Goal: Information Seeking & Learning: Compare options

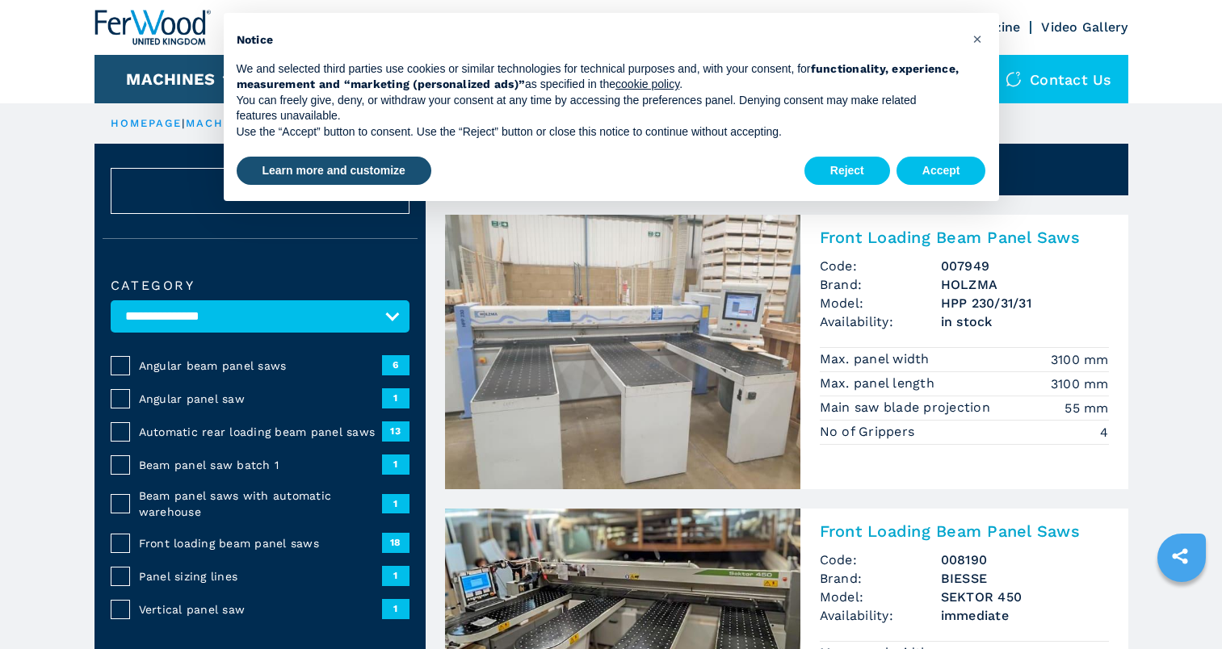
scroll to position [568, 0]
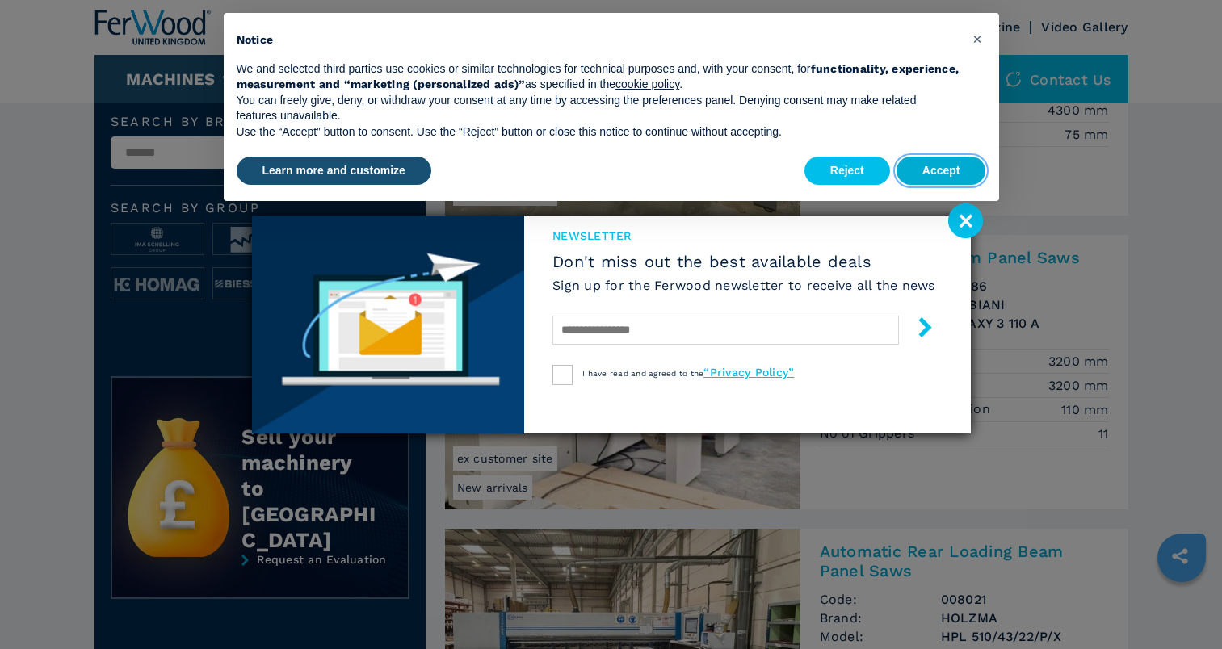
click at [933, 174] on button "Accept" at bounding box center [941, 171] width 90 height 29
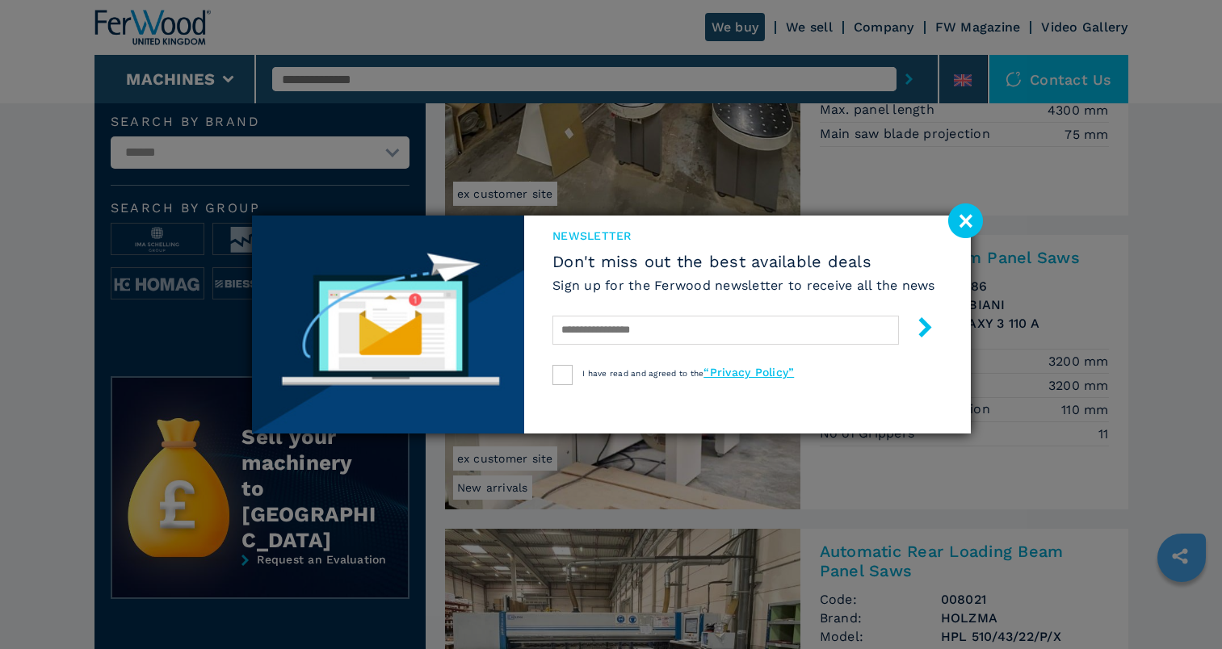
click at [961, 225] on image at bounding box center [965, 220] width 35 height 35
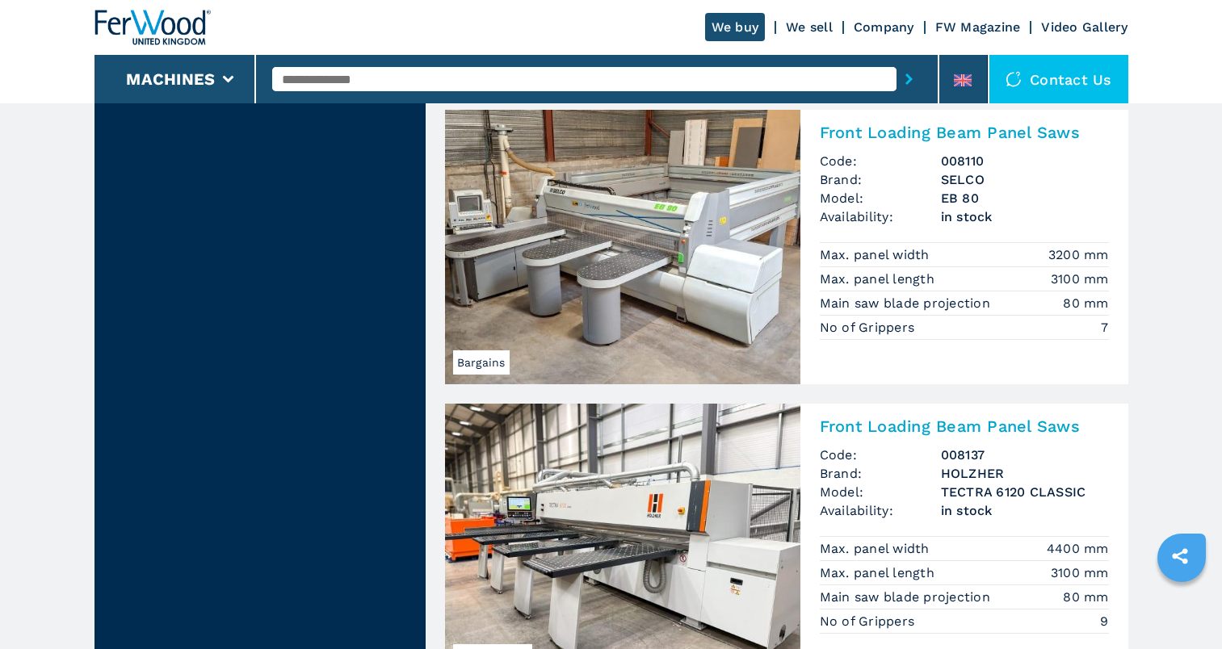
scroll to position [3299, 0]
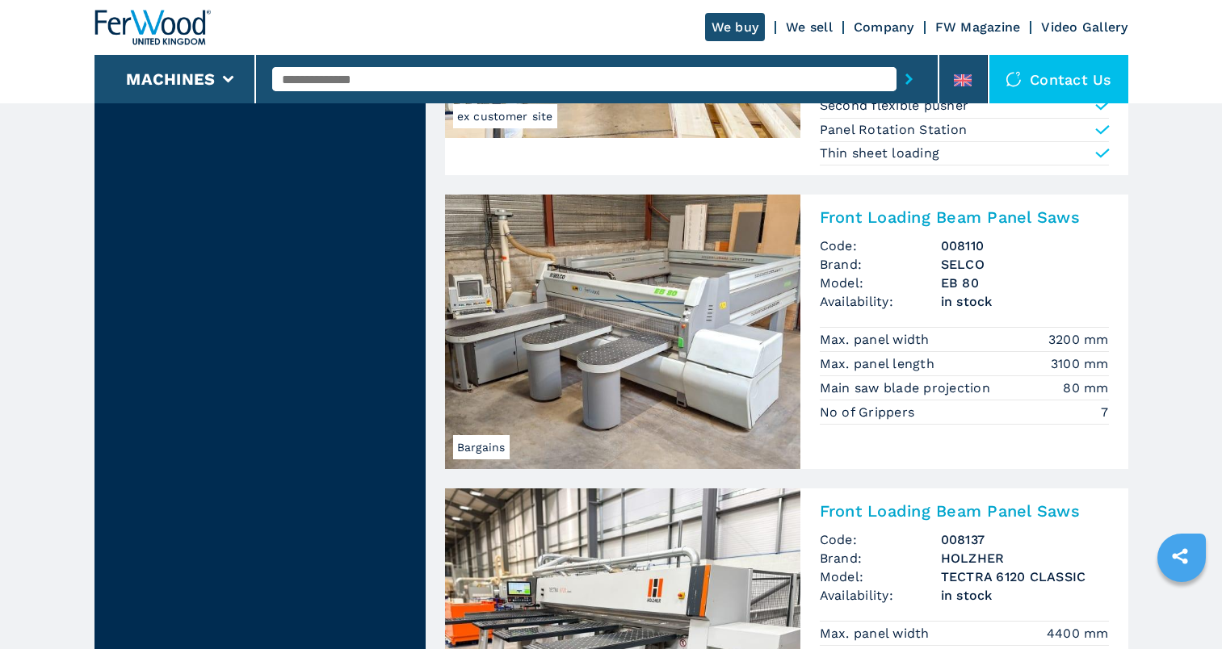
click at [562, 283] on img at bounding box center [622, 332] width 355 height 275
click at [670, 335] on img at bounding box center [622, 332] width 355 height 275
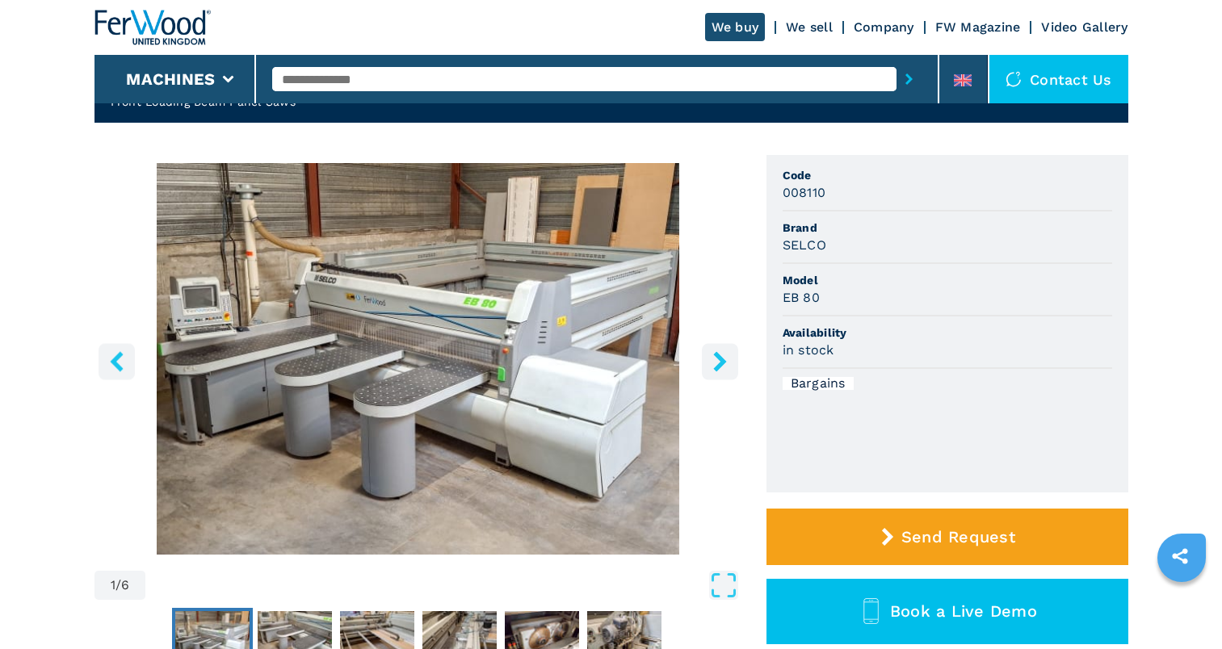
scroll to position [94, 0]
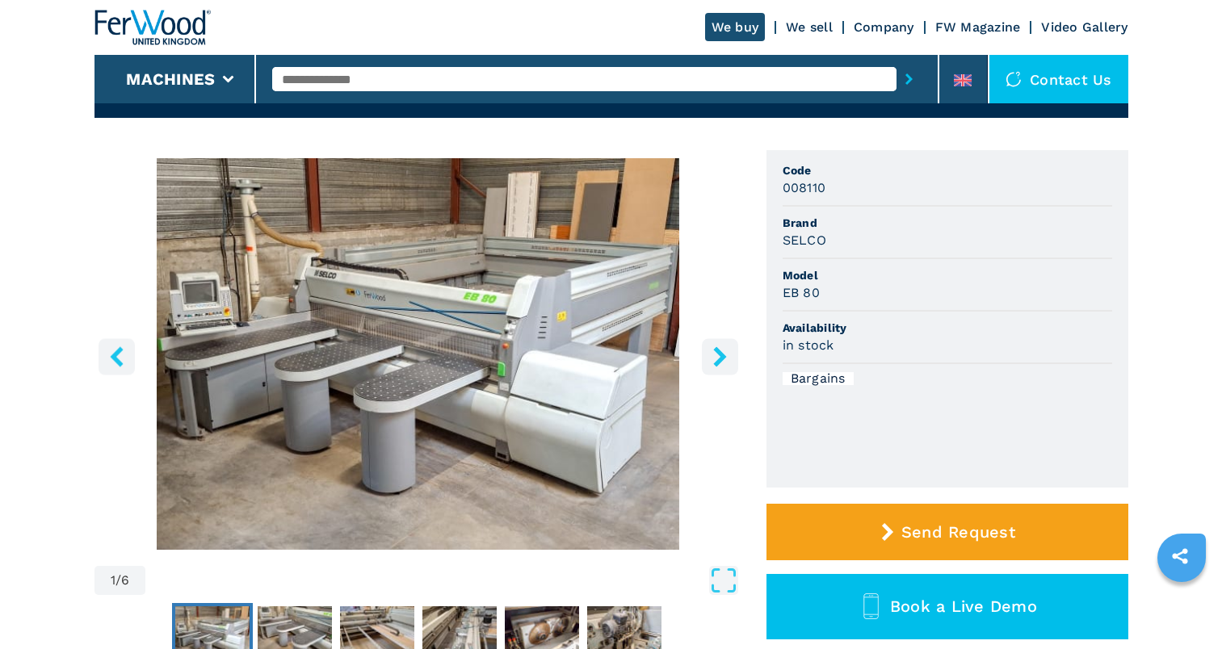
click at [724, 360] on icon "right-button" at bounding box center [720, 356] width 20 height 20
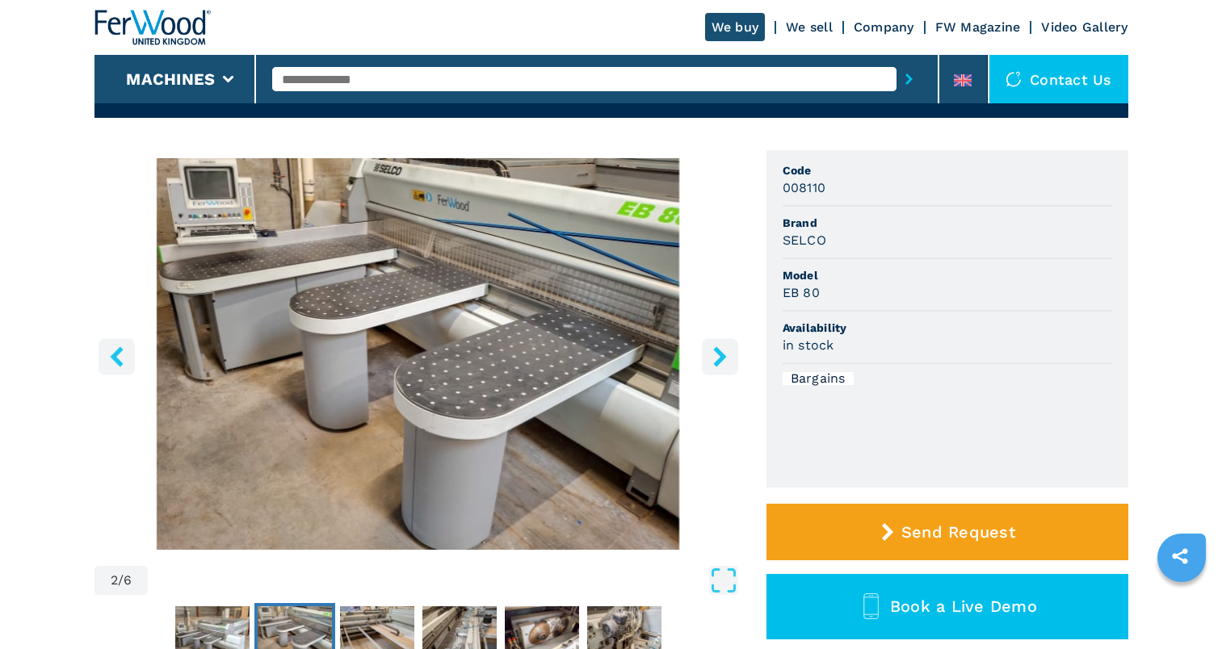
click at [724, 360] on icon "right-button" at bounding box center [720, 356] width 20 height 20
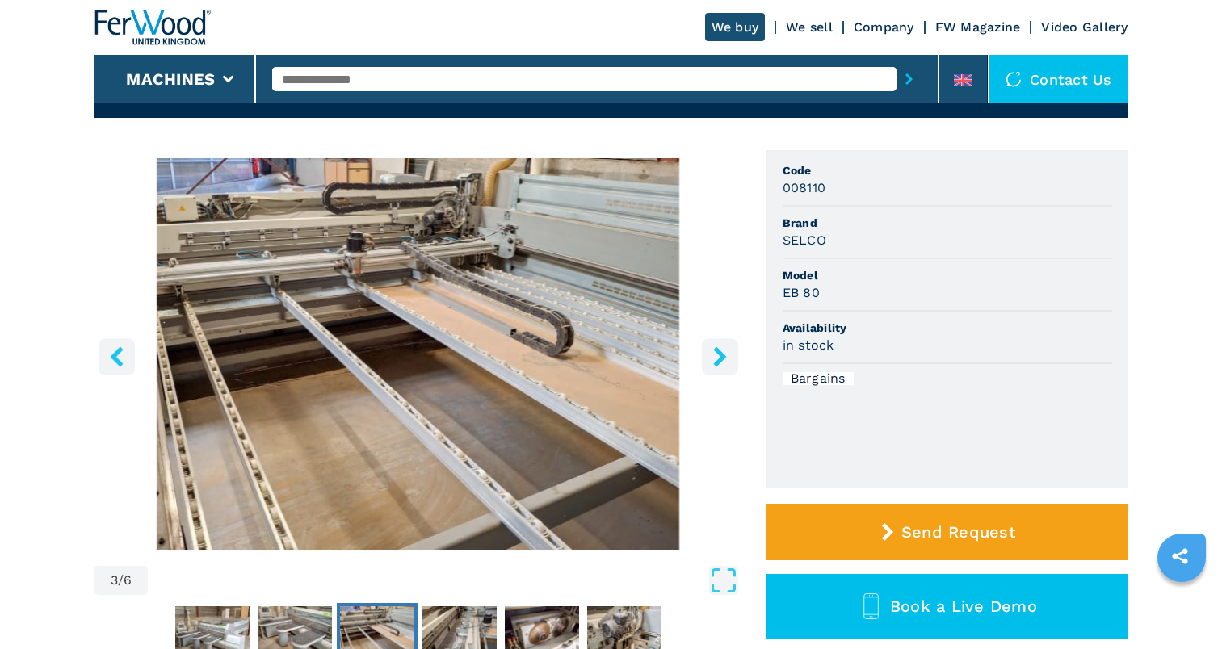
click at [724, 360] on icon "right-button" at bounding box center [720, 356] width 20 height 20
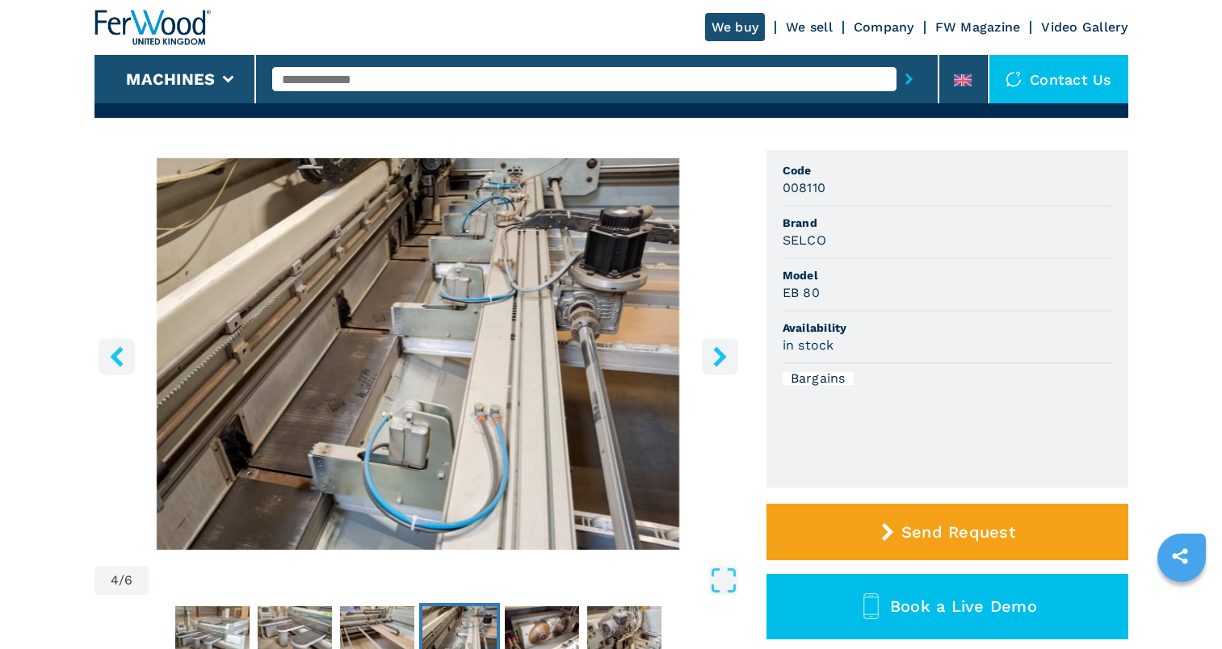
click at [724, 360] on icon "right-button" at bounding box center [720, 356] width 20 height 20
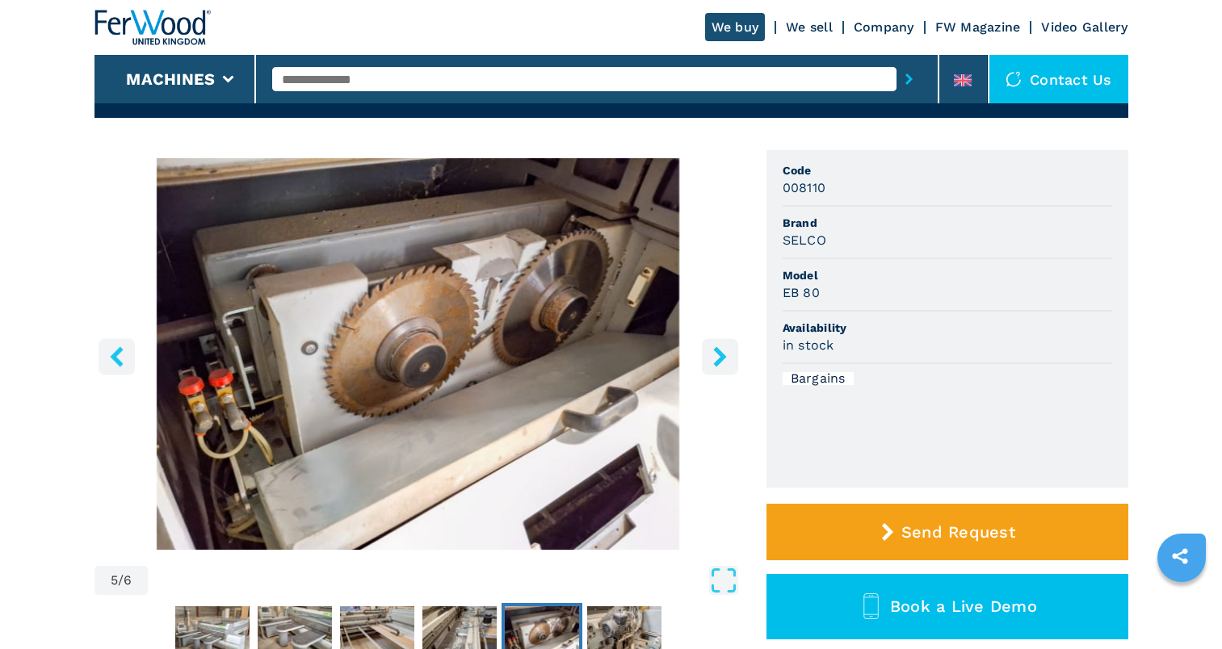
click at [724, 360] on icon "right-button" at bounding box center [720, 356] width 20 height 20
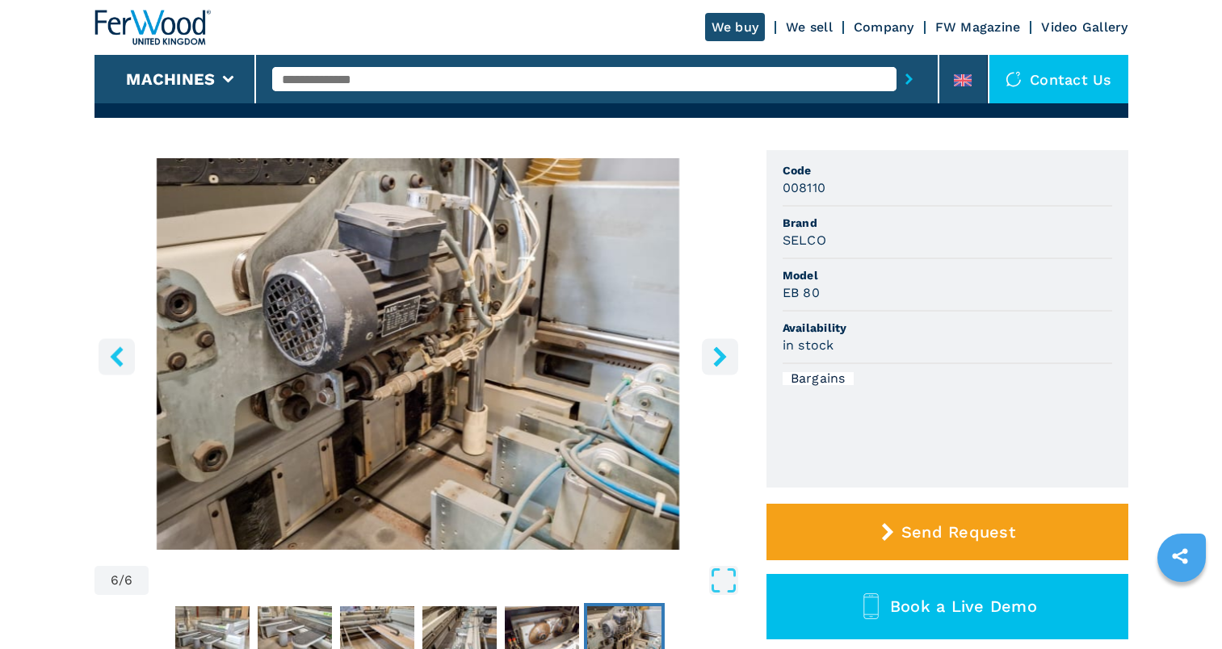
click at [724, 360] on icon "right-button" at bounding box center [720, 356] width 20 height 20
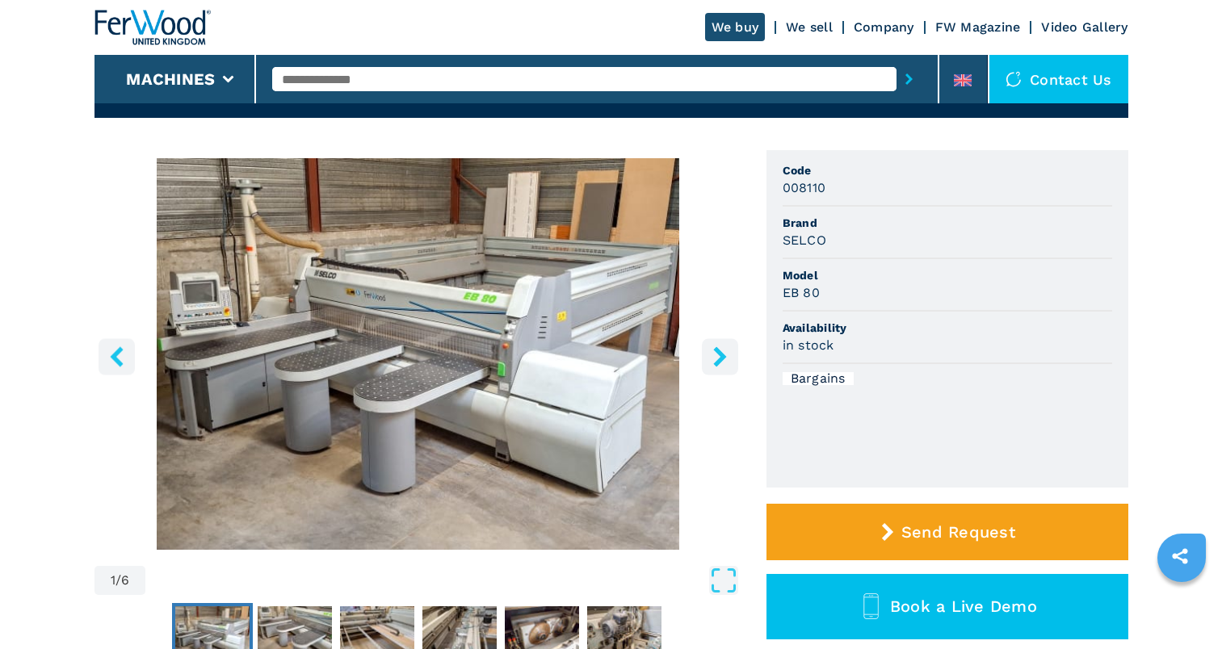
click at [724, 360] on icon "right-button" at bounding box center [720, 356] width 20 height 20
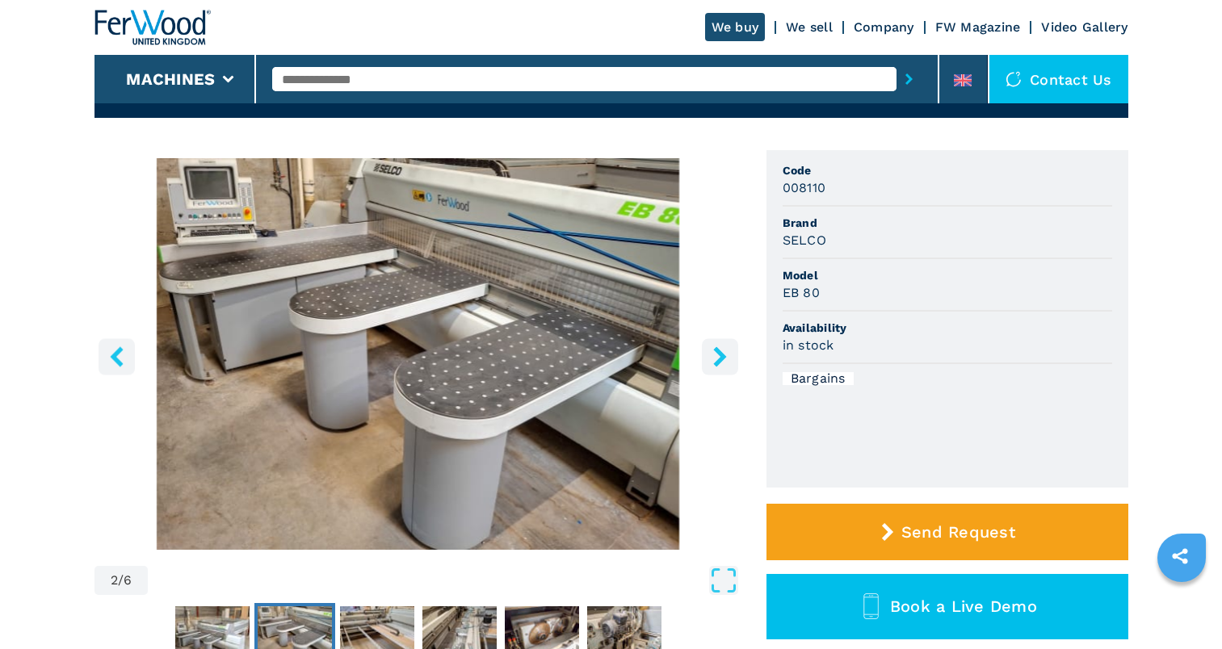
click at [724, 360] on icon "right-button" at bounding box center [720, 356] width 20 height 20
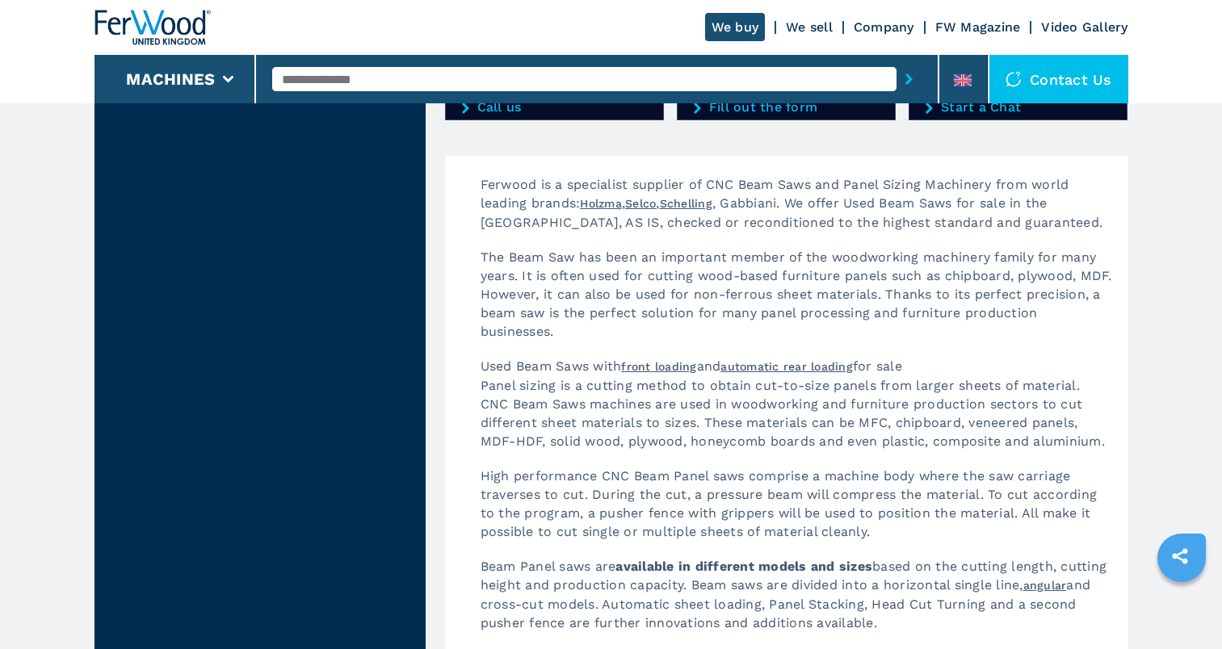
scroll to position [2254, 0]
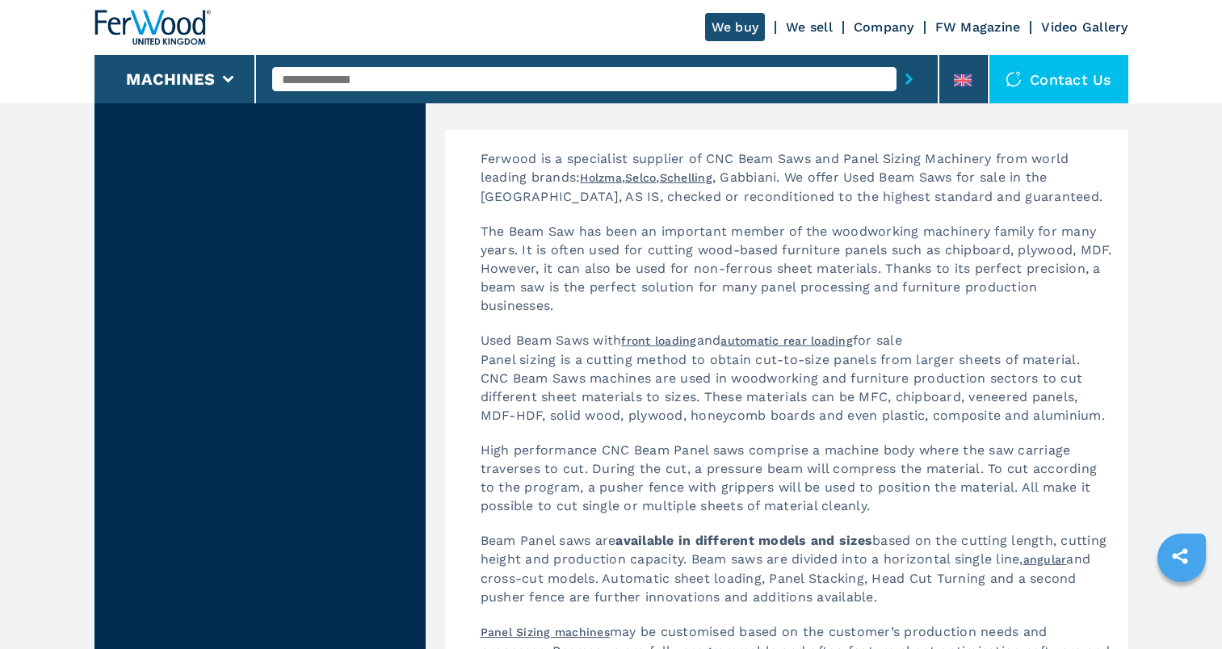
click at [833, 343] on link "automatic rear loading" at bounding box center [786, 340] width 132 height 13
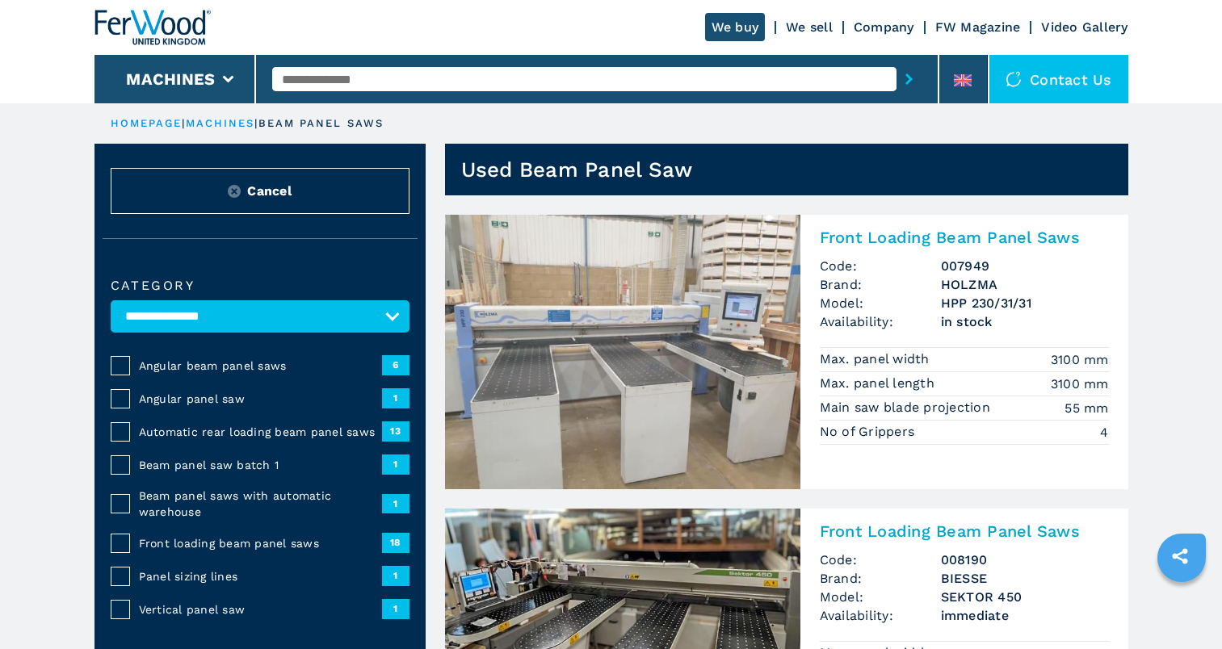
click at [393, 430] on span "13" at bounding box center [395, 431] width 27 height 19
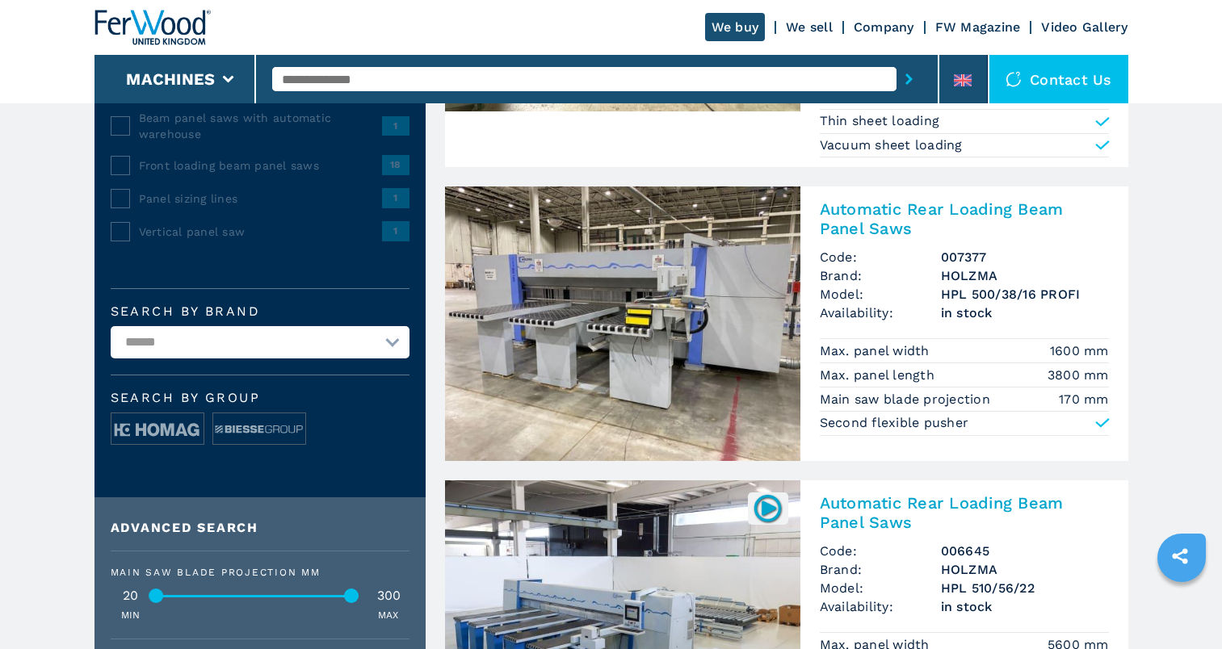
scroll to position [367, 0]
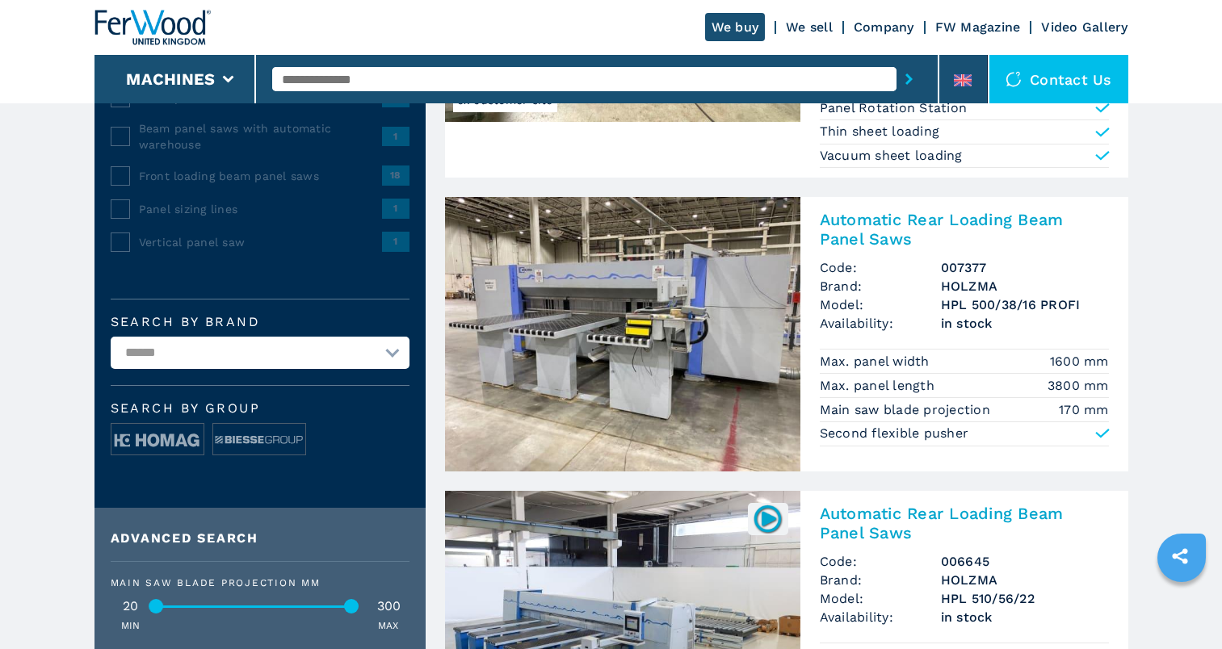
click at [615, 307] on img at bounding box center [622, 334] width 355 height 275
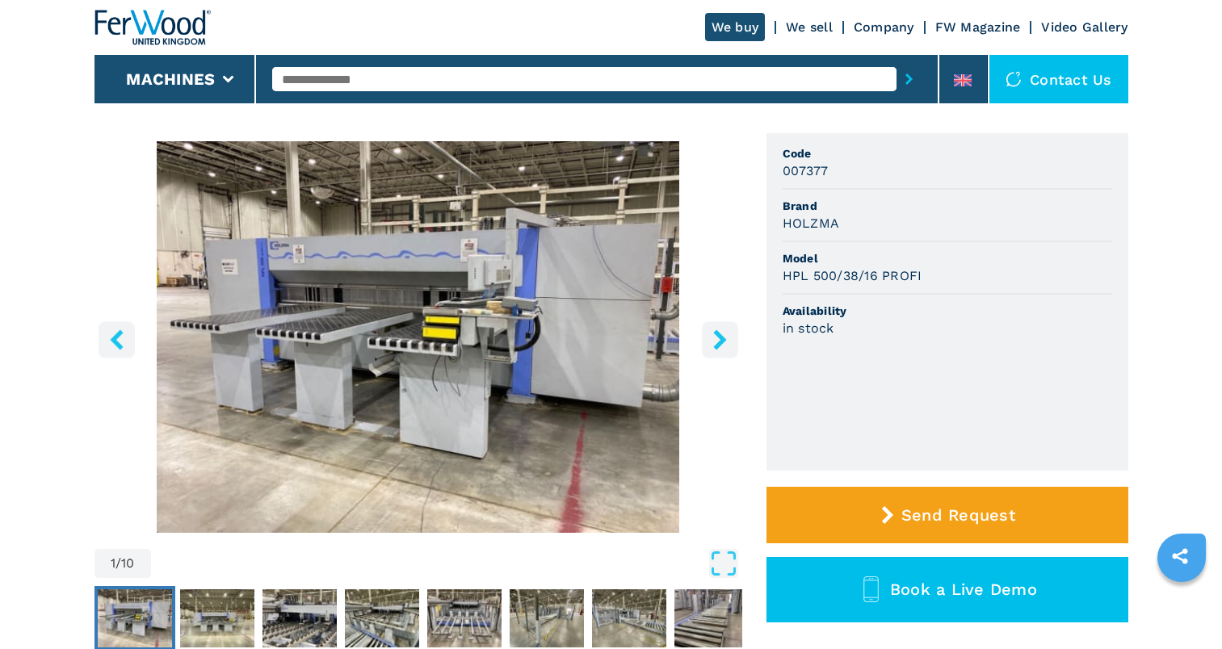
scroll to position [97, 0]
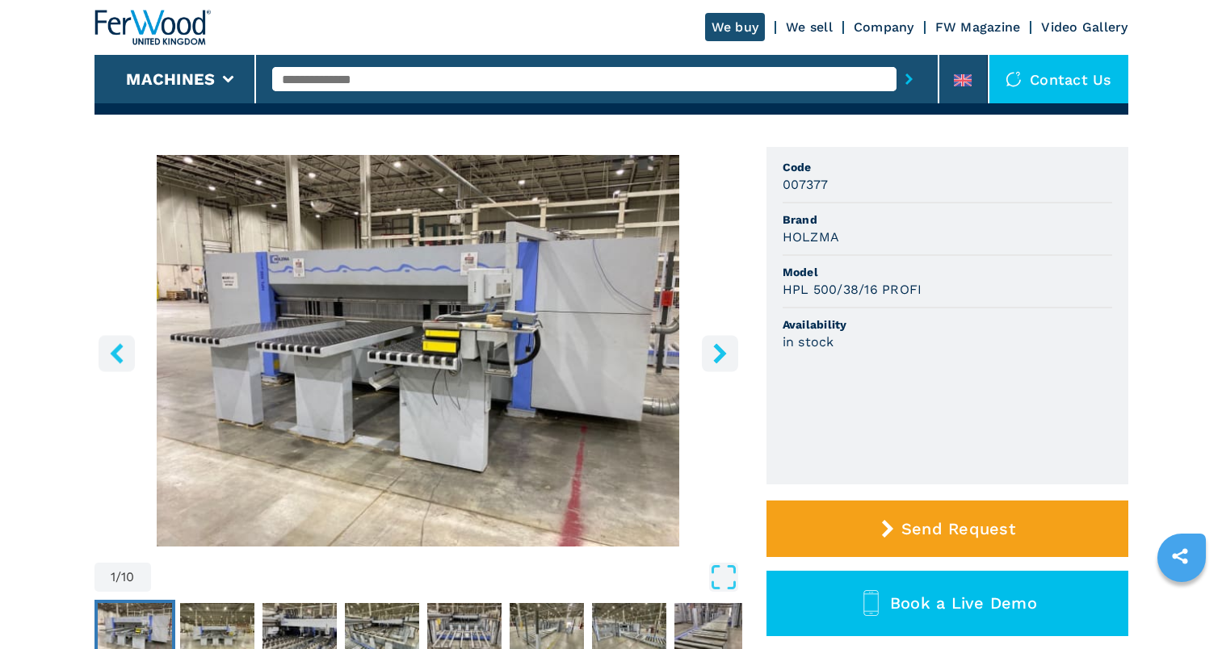
click at [718, 354] on icon "right-button" at bounding box center [720, 353] width 20 height 20
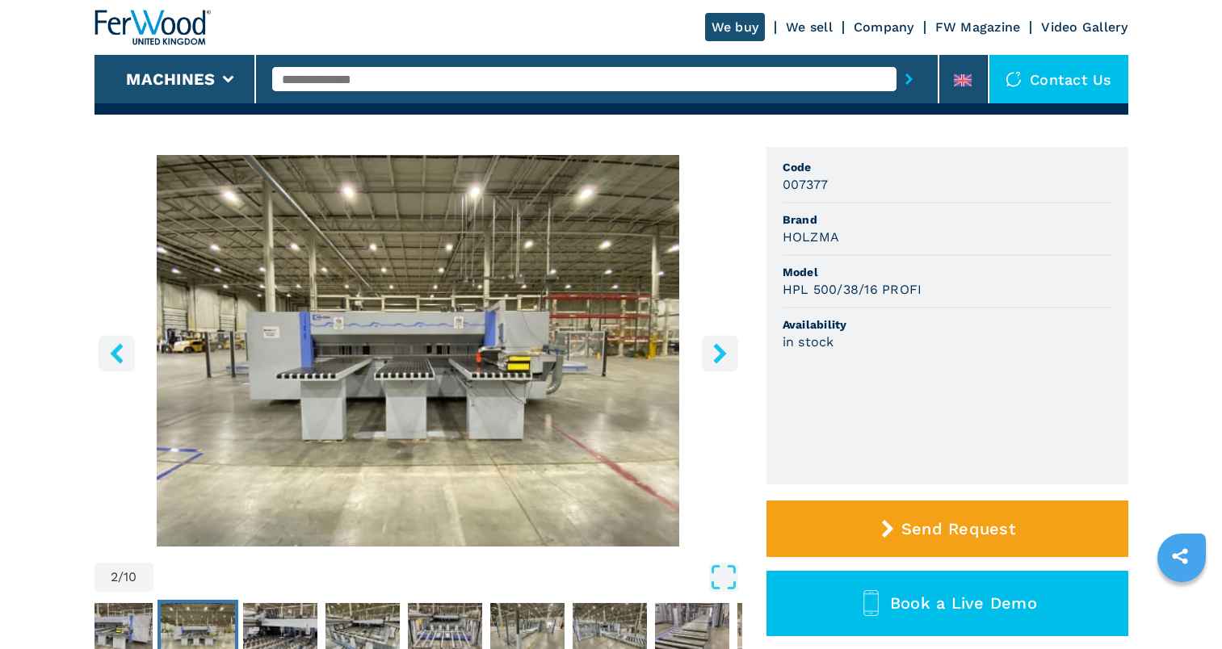
click at [718, 354] on icon "right-button" at bounding box center [720, 353] width 20 height 20
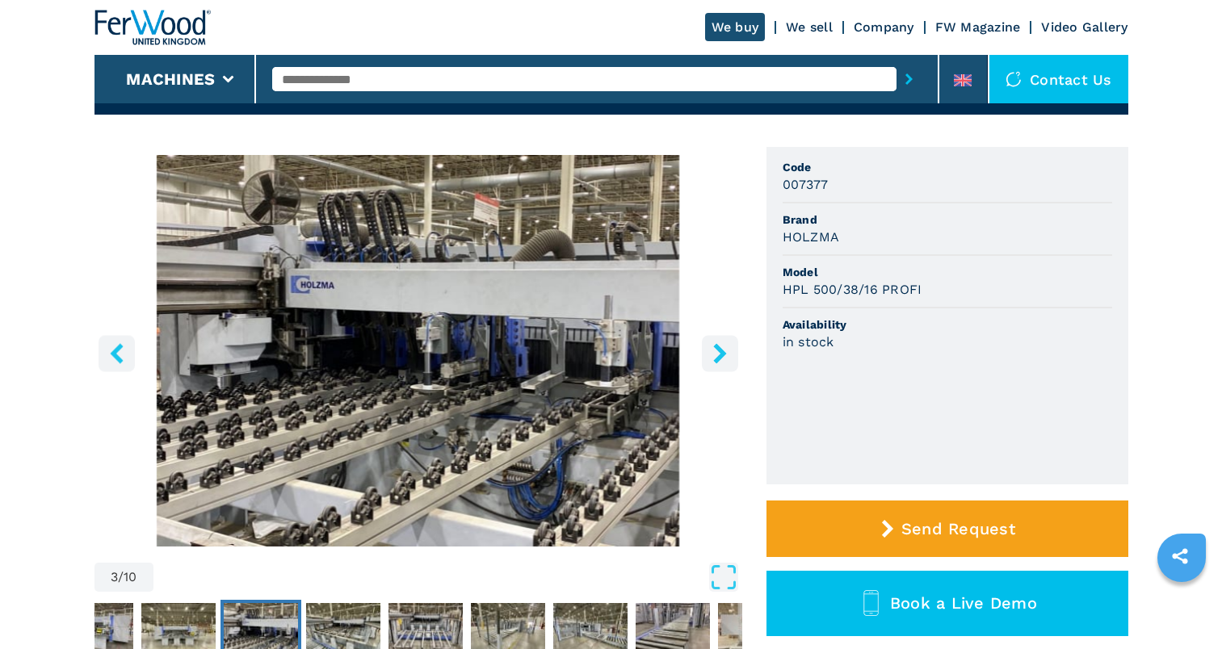
click at [718, 354] on icon "right-button" at bounding box center [720, 353] width 20 height 20
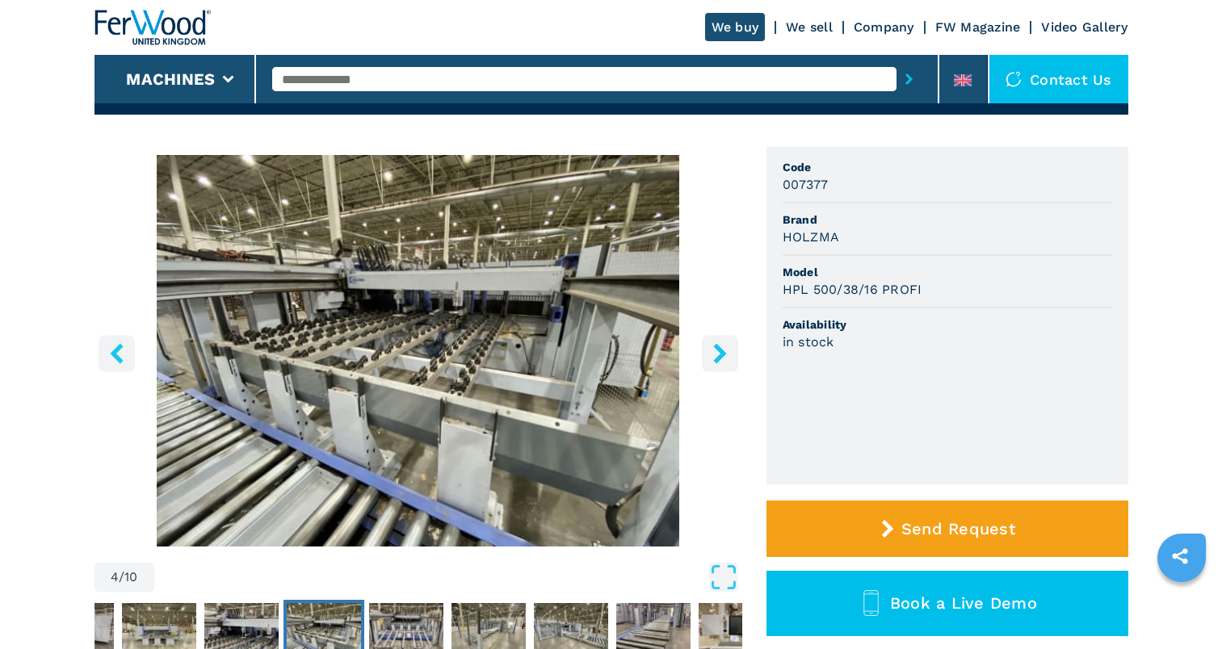
click at [718, 354] on icon "right-button" at bounding box center [720, 353] width 20 height 20
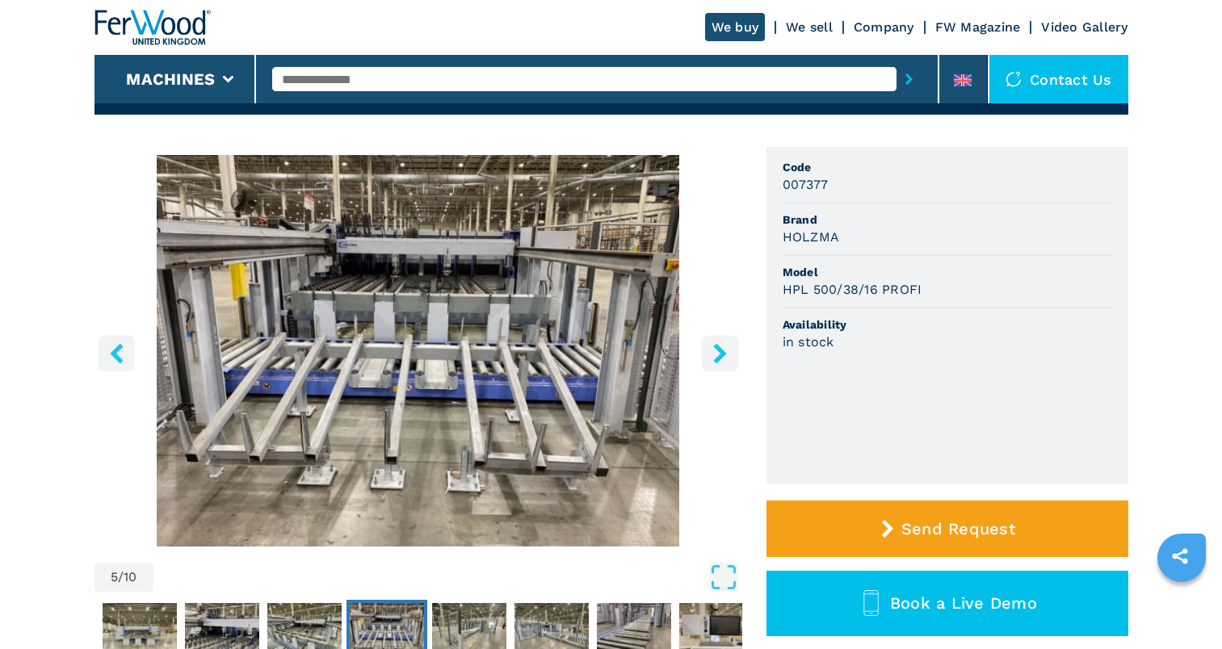
click at [718, 354] on icon "right-button" at bounding box center [720, 353] width 20 height 20
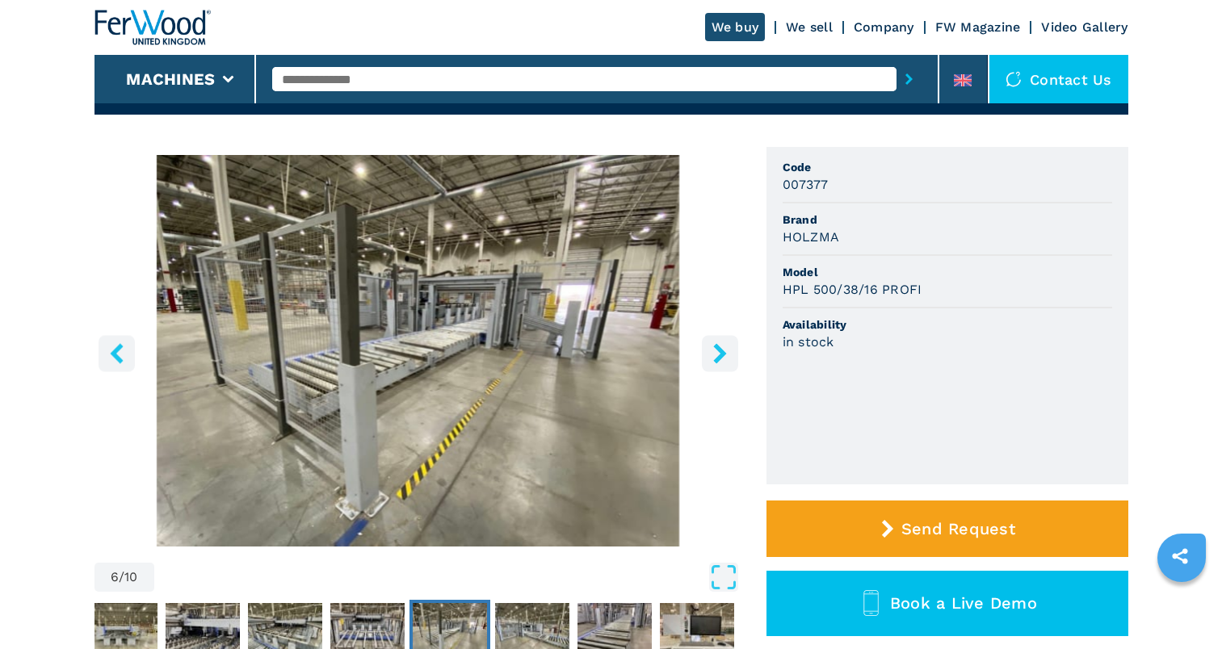
click at [718, 354] on icon "right-button" at bounding box center [720, 353] width 20 height 20
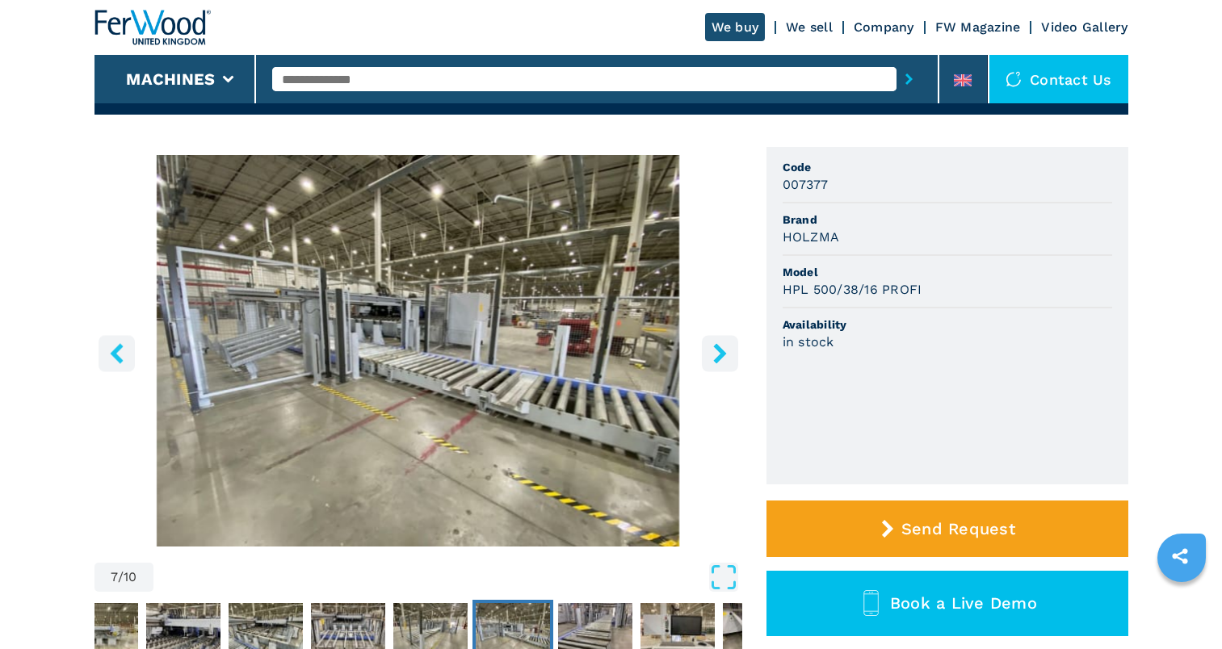
click at [718, 354] on icon "right-button" at bounding box center [720, 353] width 20 height 20
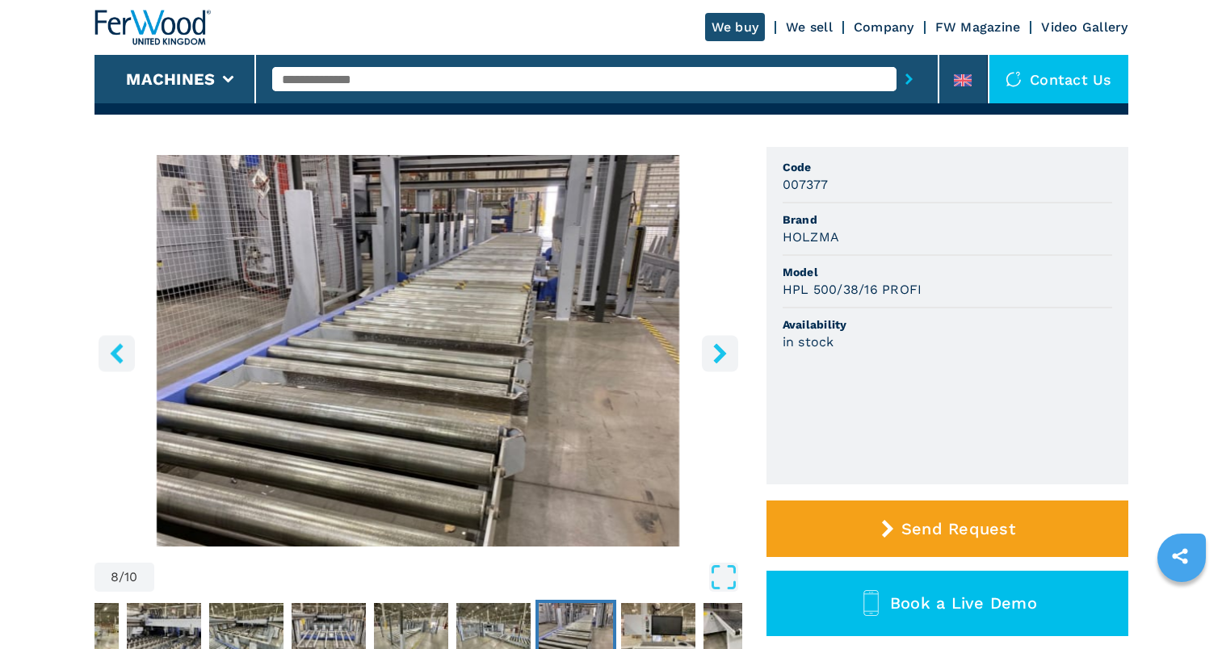
click at [718, 354] on icon "right-button" at bounding box center [720, 353] width 20 height 20
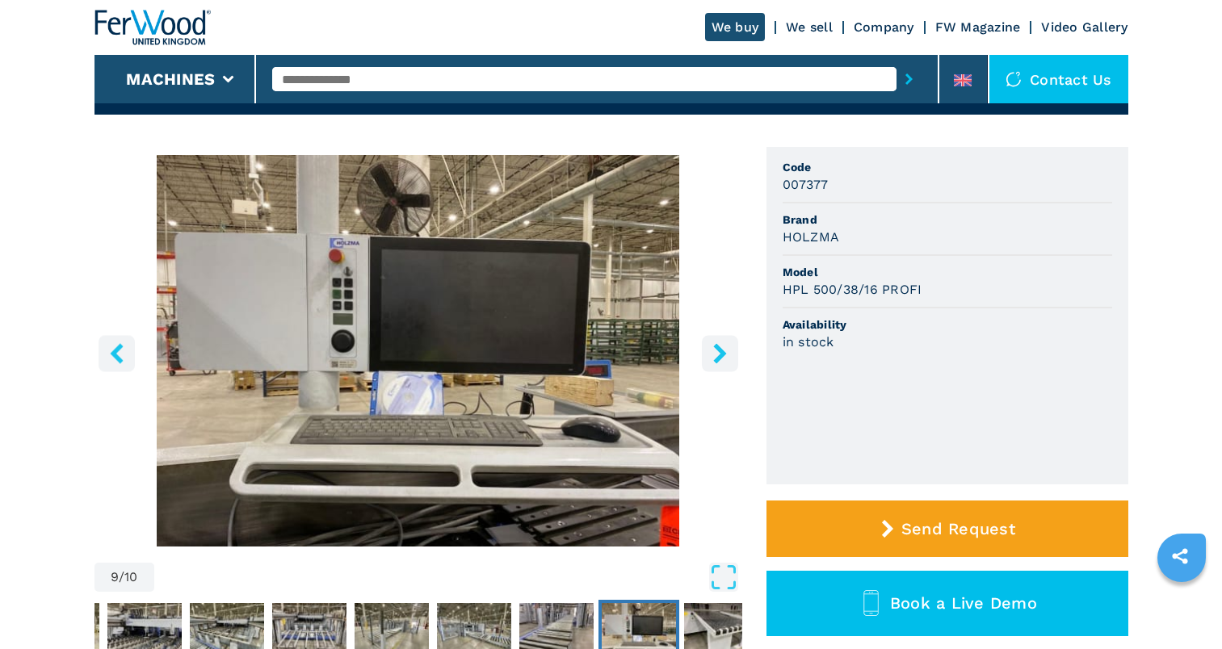
click at [718, 354] on icon "right-button" at bounding box center [720, 353] width 20 height 20
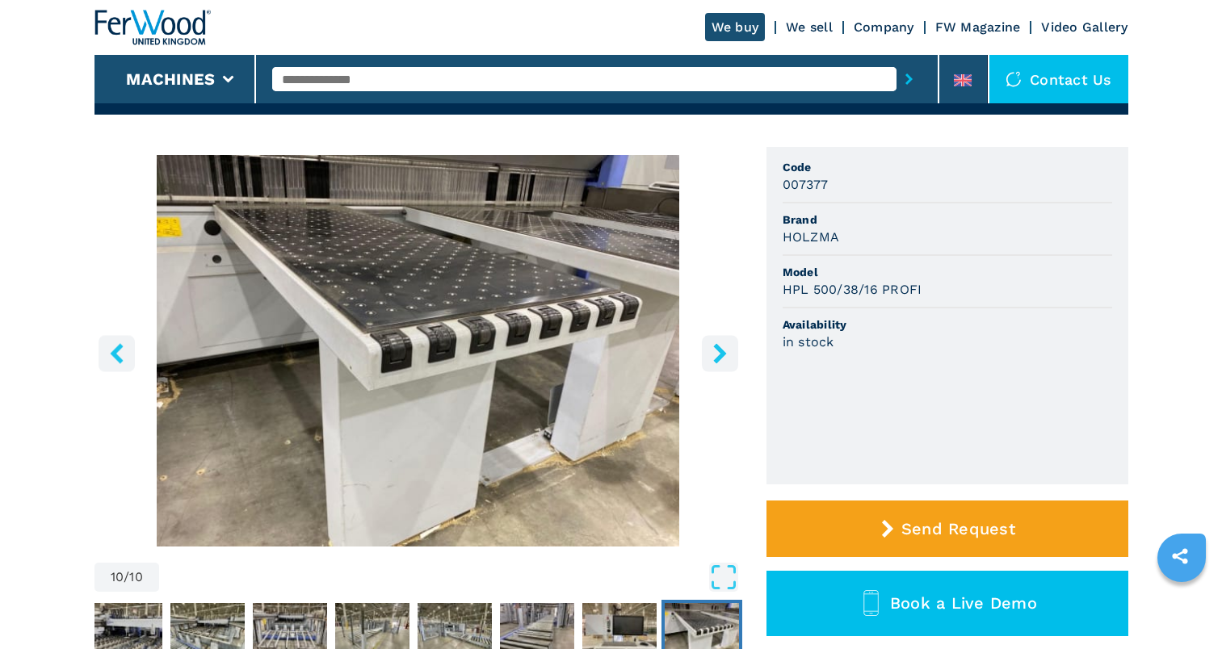
click at [718, 354] on icon "right-button" at bounding box center [720, 353] width 20 height 20
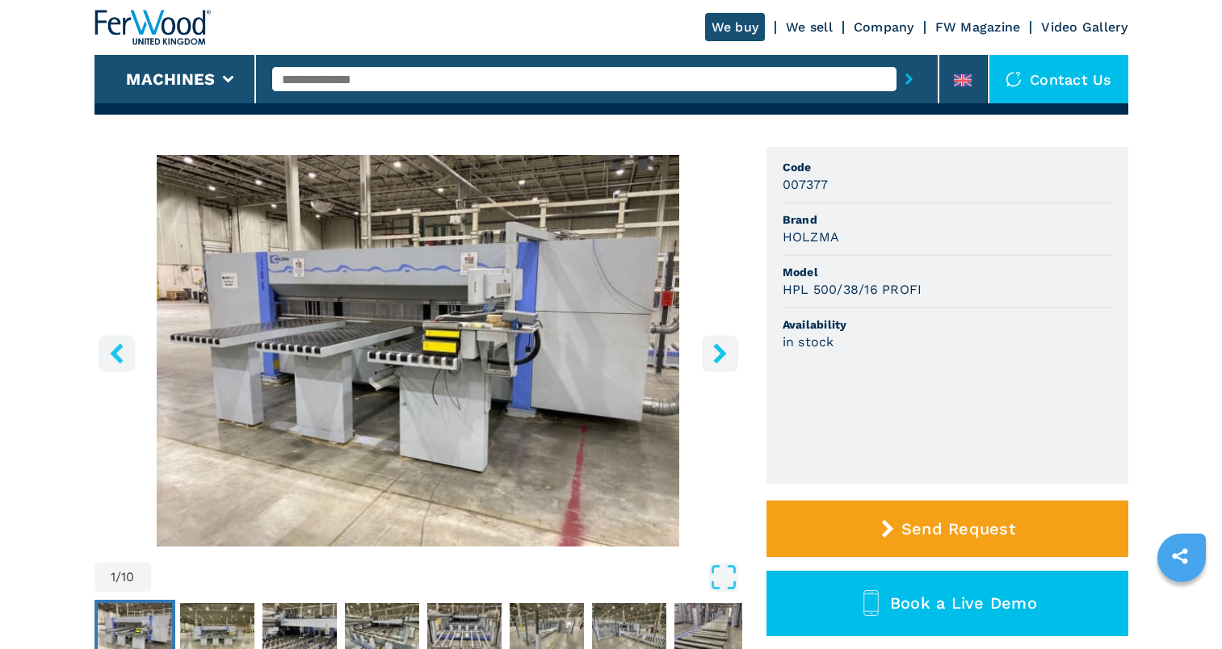
click at [718, 354] on icon "right-button" at bounding box center [720, 353] width 20 height 20
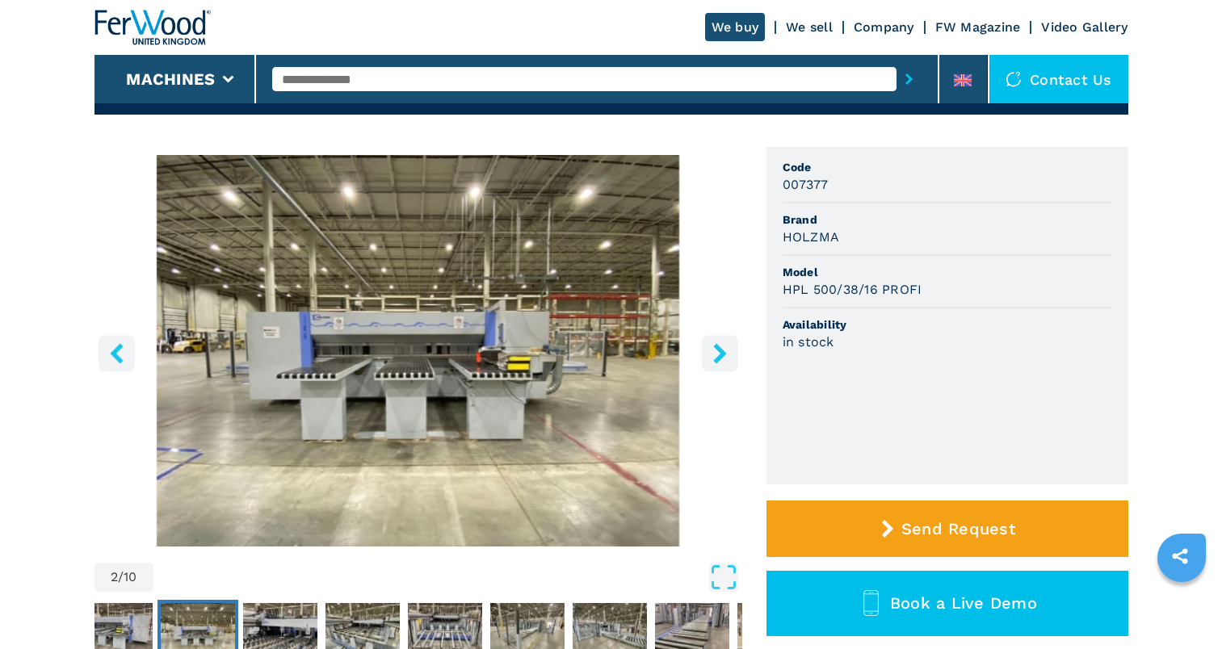
click at [807, 27] on link "We sell" at bounding box center [809, 26] width 47 height 15
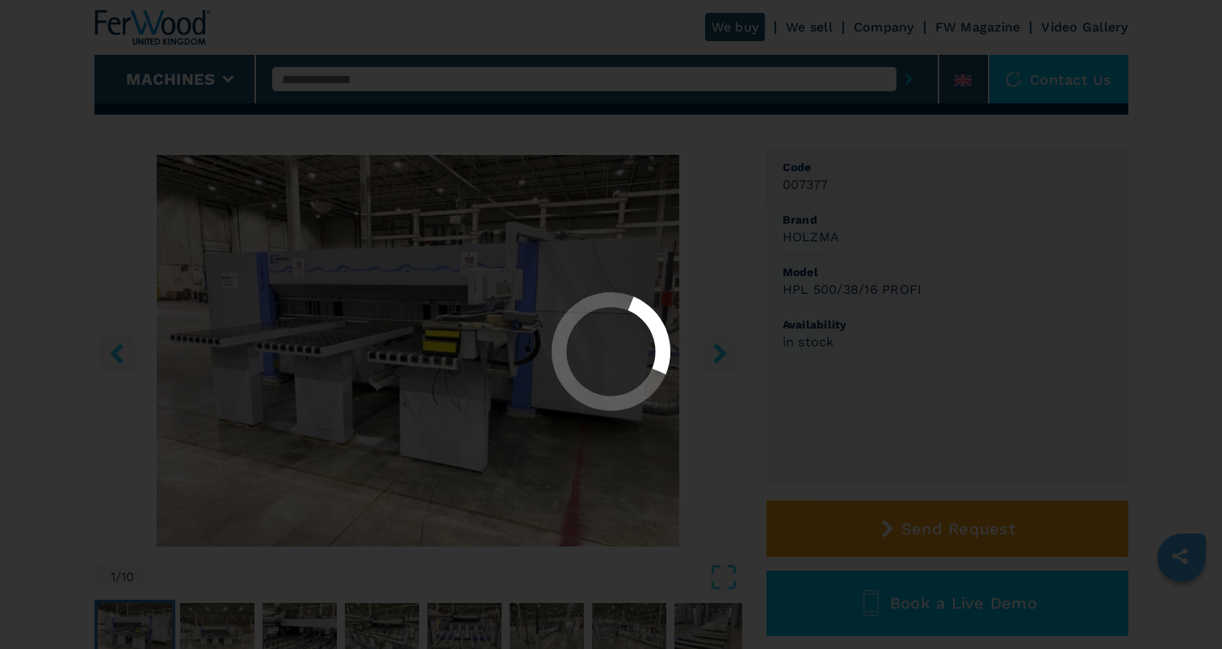
scroll to position [0, 0]
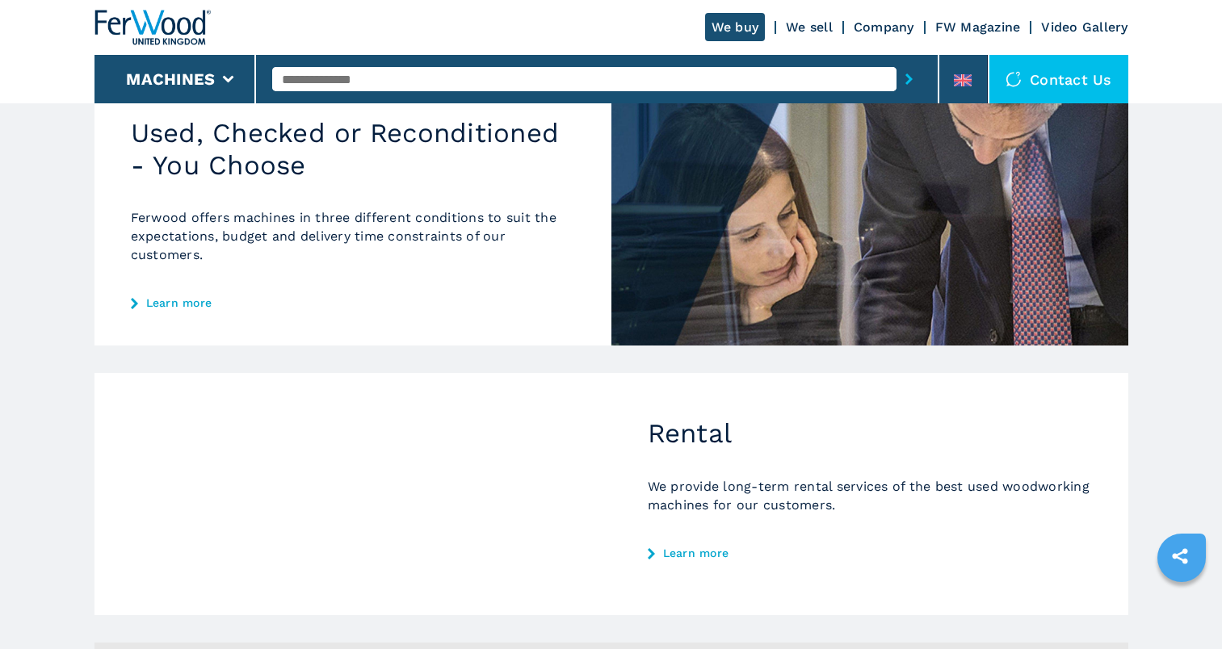
scroll to position [646, 0]
